Goal: Task Accomplishment & Management: Use online tool/utility

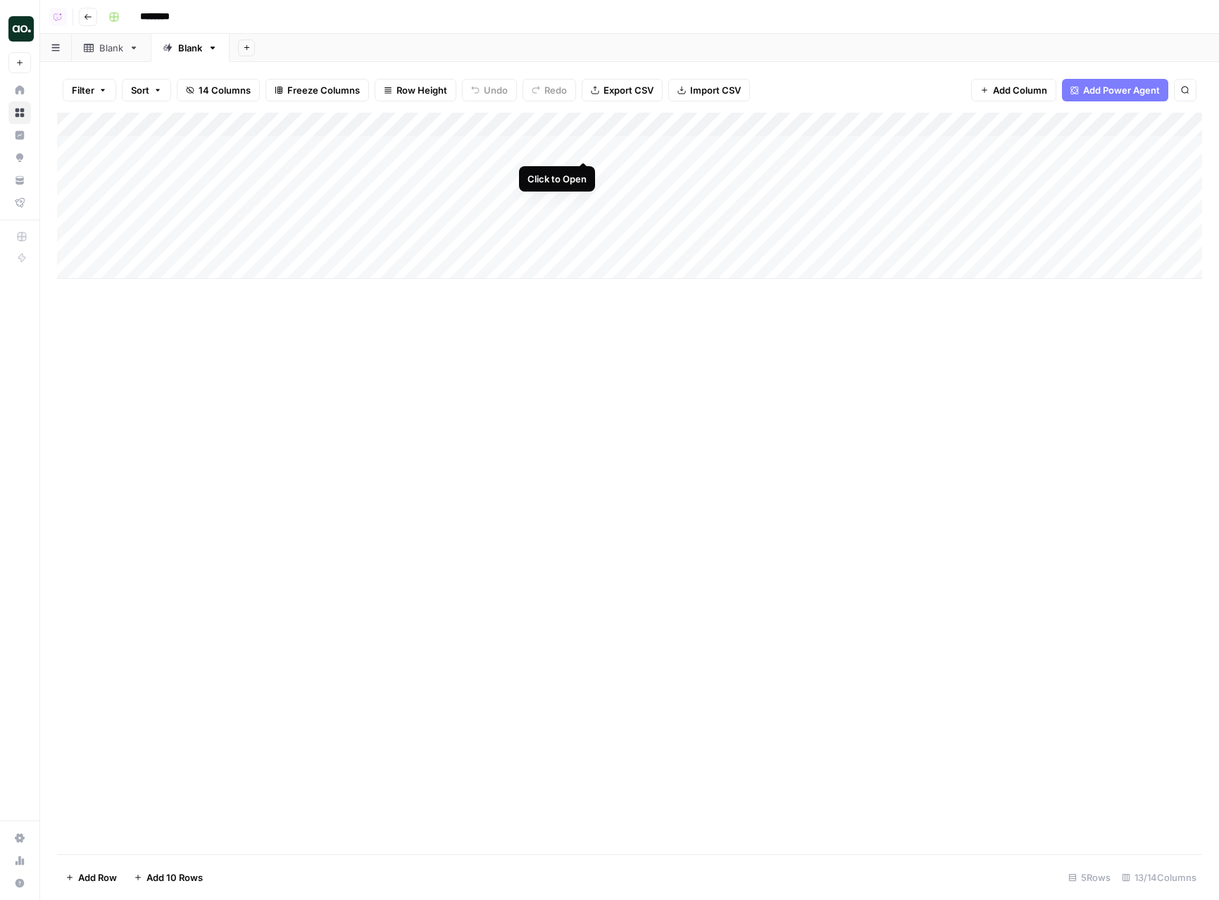
click at [580, 145] on div "Add Column" at bounding box center [629, 196] width 1145 height 166
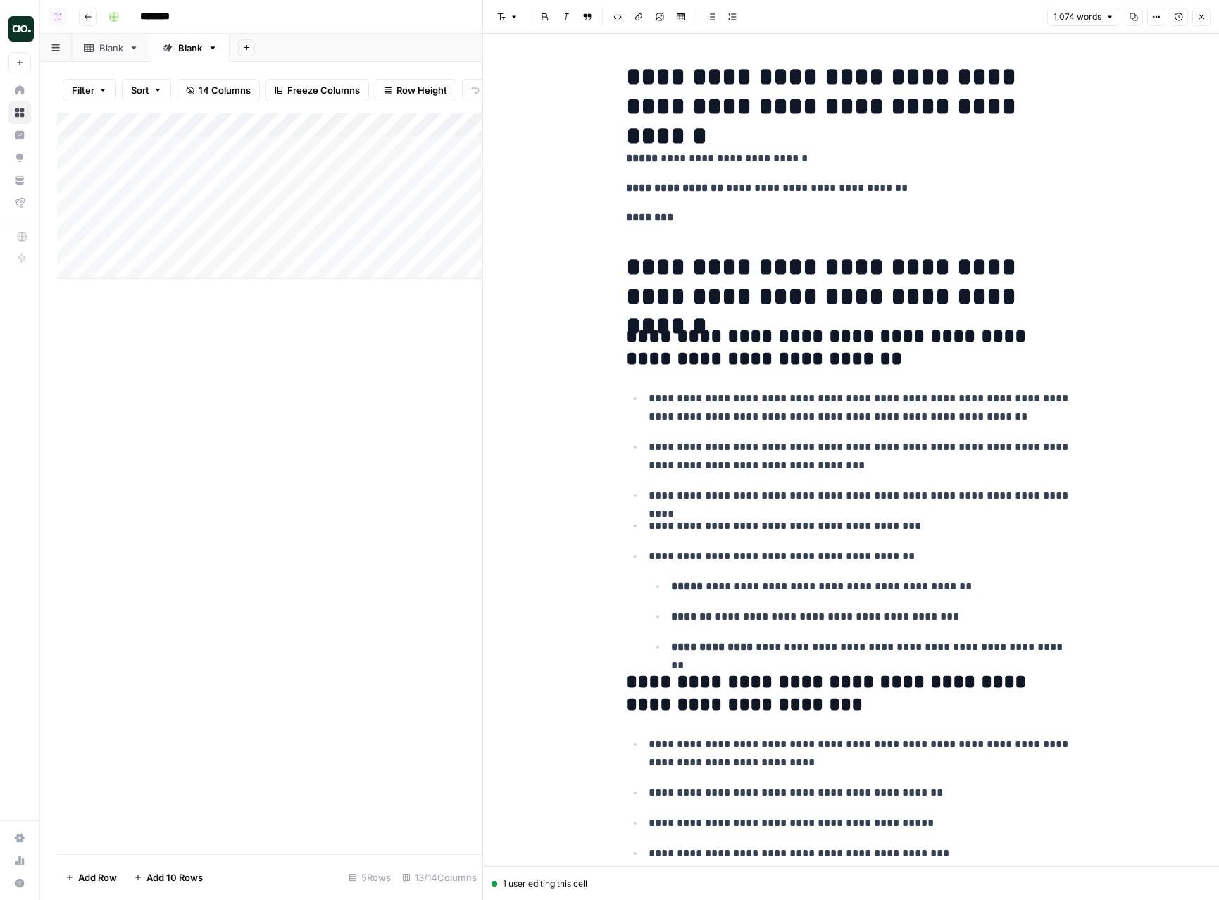
click at [1173, 19] on button "Version History" at bounding box center [1179, 17] width 18 height 18
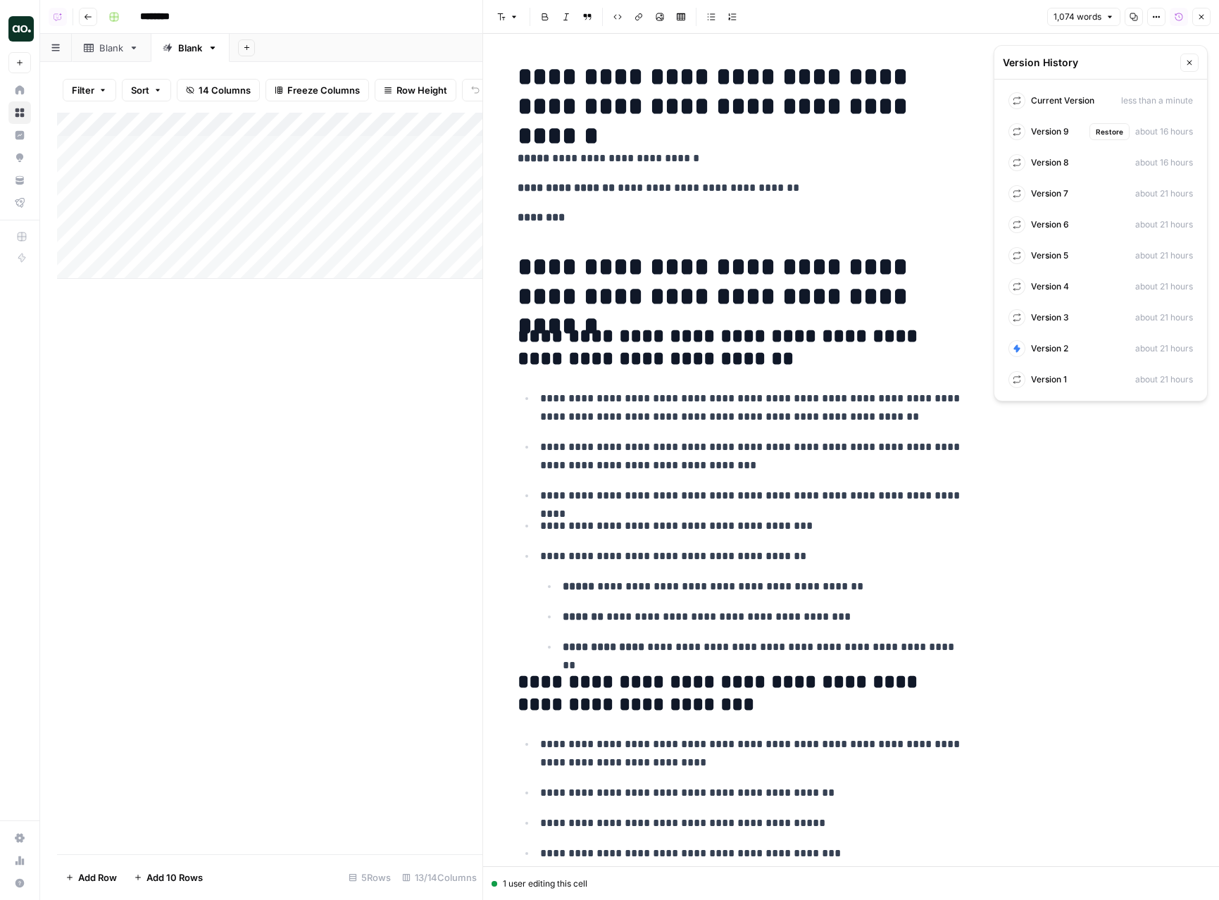
click at [1055, 132] on span "Version 9" at bounding box center [1050, 131] width 38 height 13
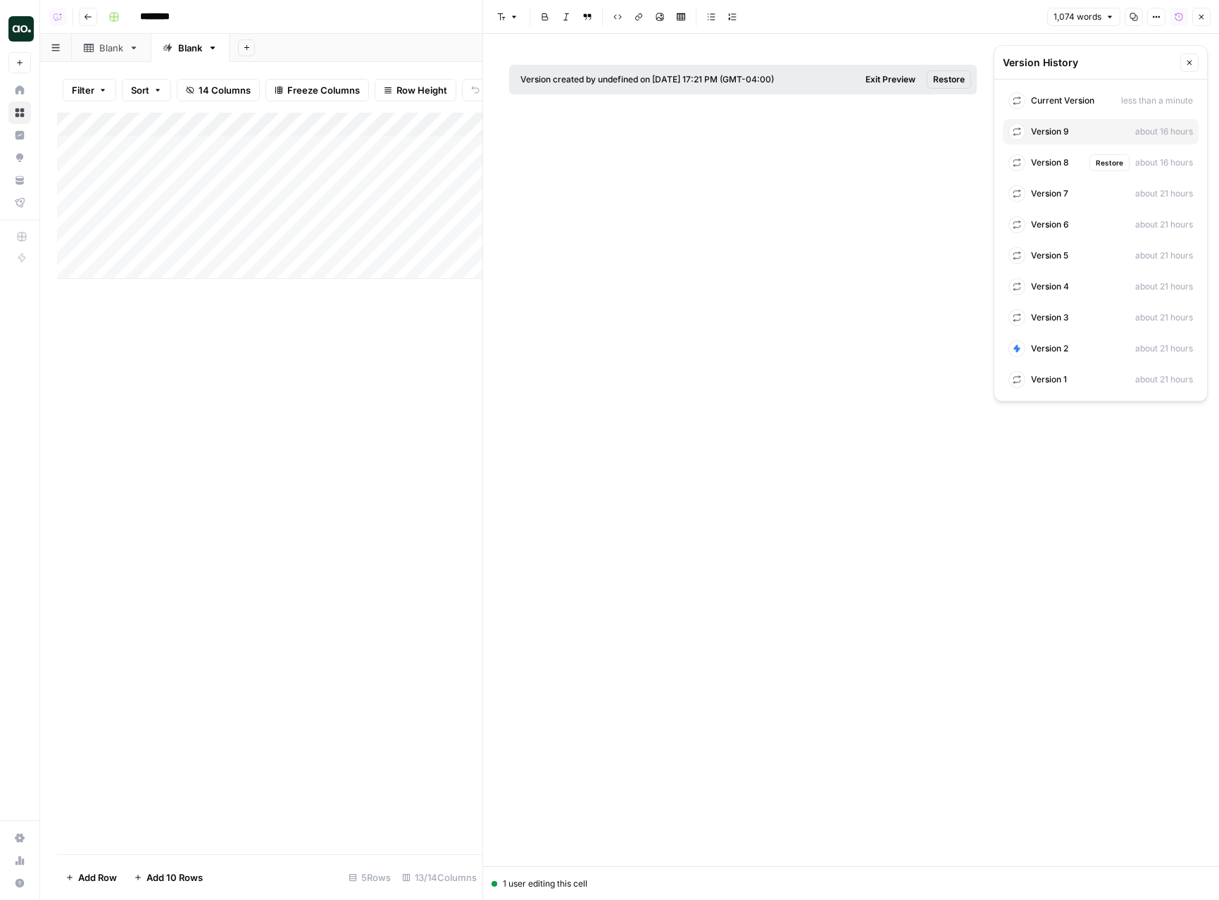
click at [1059, 157] on span "Version 8" at bounding box center [1050, 162] width 38 height 13
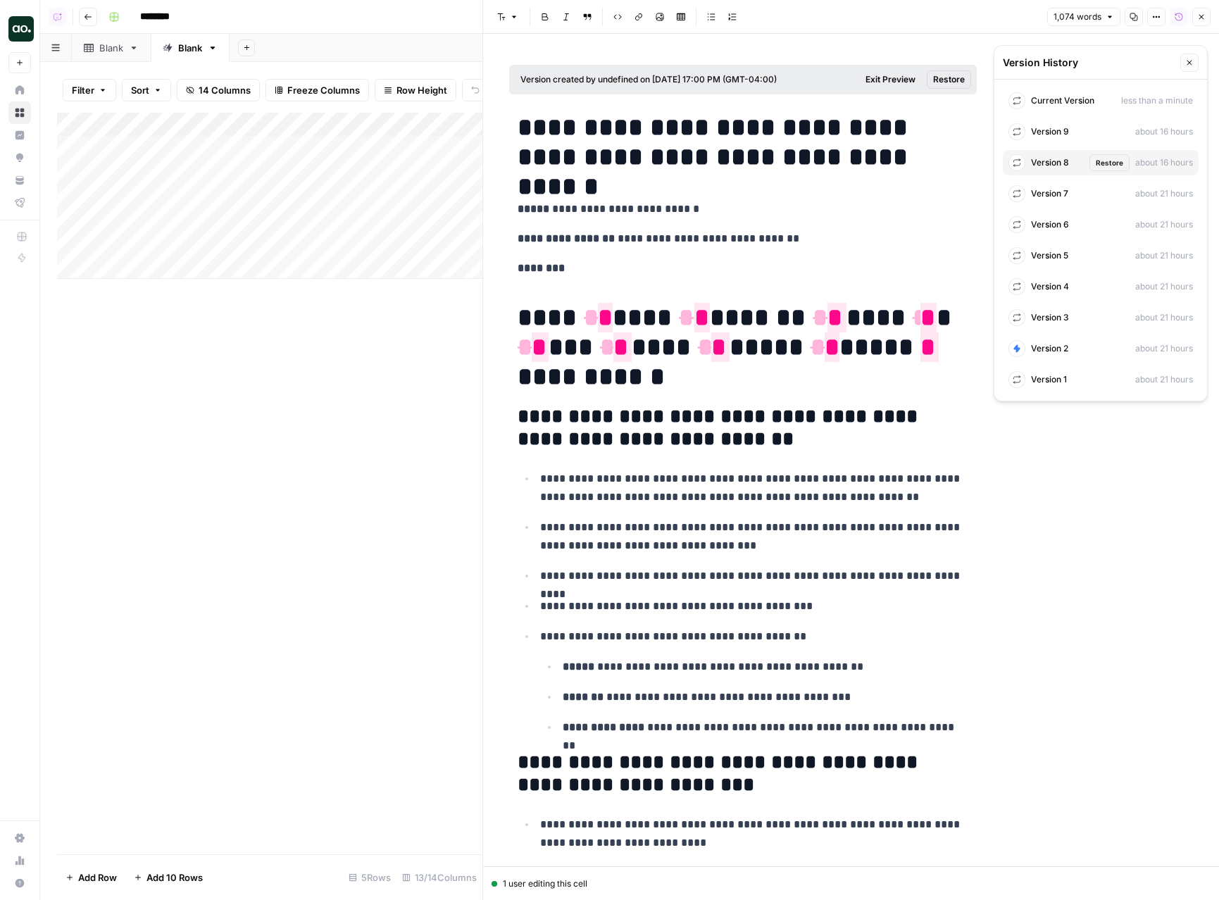
click at [1055, 201] on div "Version 7 about 21 hours" at bounding box center [1101, 193] width 196 height 25
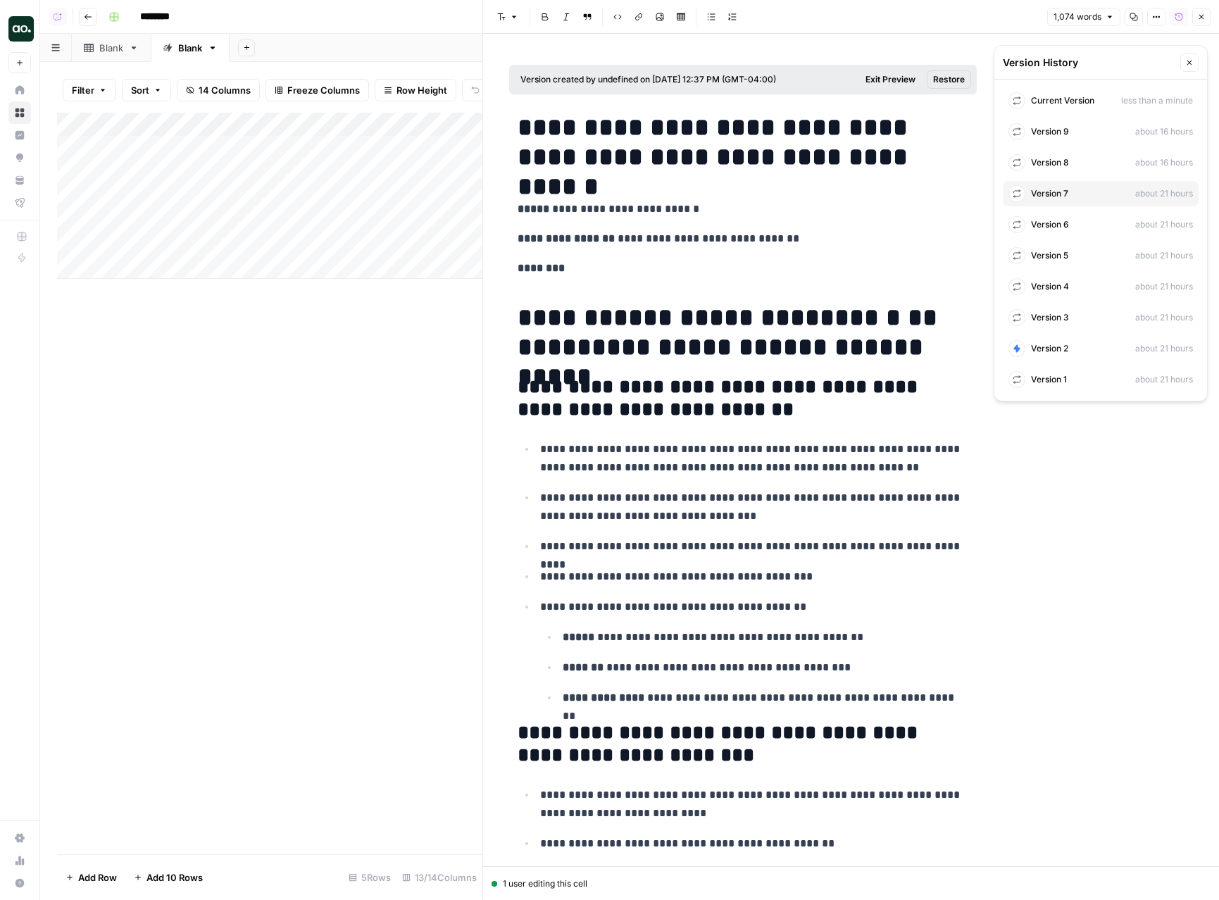
click at [1054, 177] on div "Current Version less than a minute Version 9 about 16 hours Version 8 about 16 …" at bounding box center [1100, 240] width 213 height 321
click at [1052, 165] on span "Version 8" at bounding box center [1050, 162] width 38 height 13
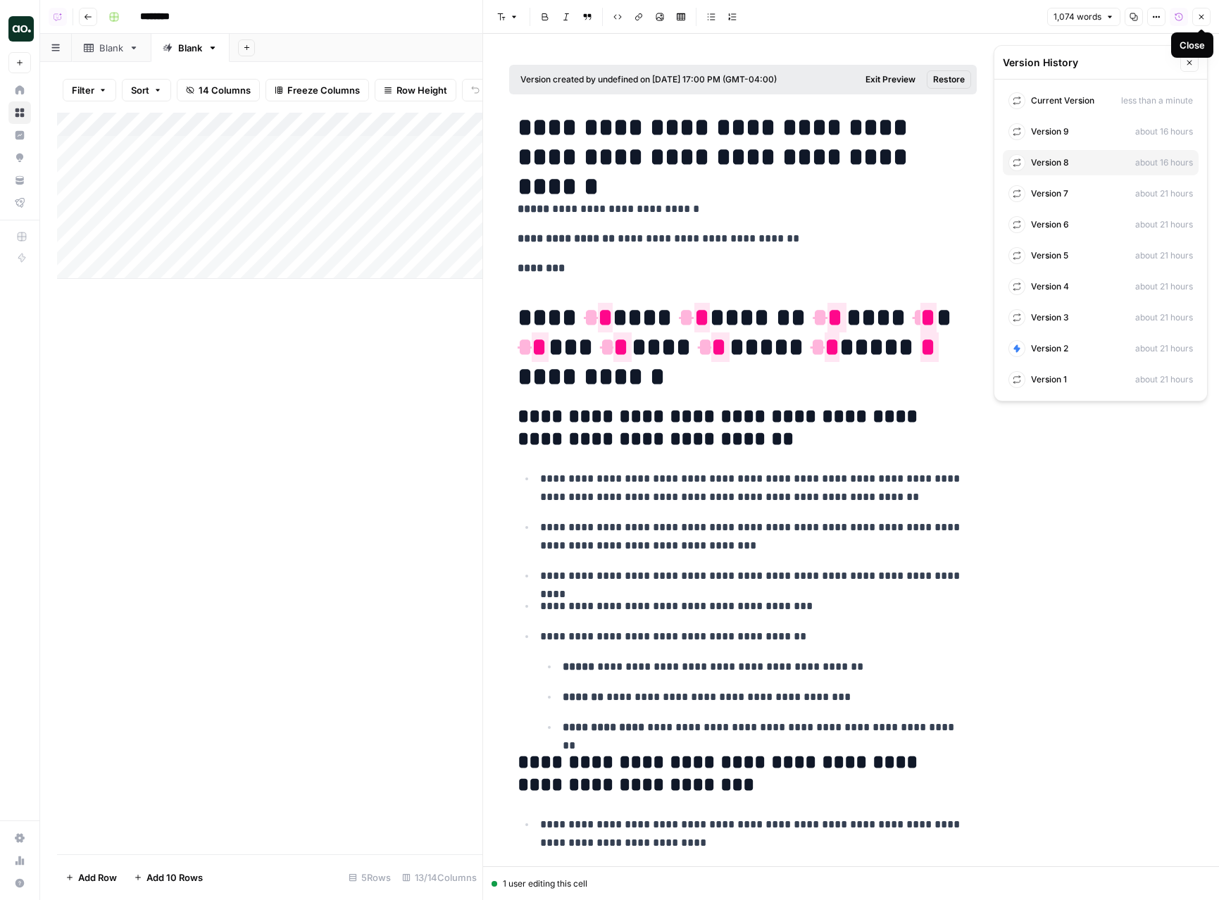
click at [1202, 16] on icon "button" at bounding box center [1201, 17] width 8 height 8
